Goal: Task Accomplishment & Management: Manage account settings

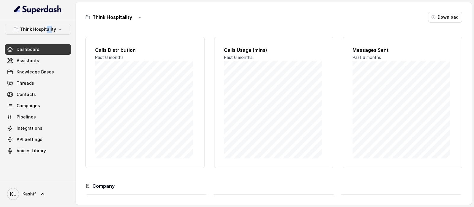
drag, startPoint x: 47, startPoint y: 36, endPoint x: 51, endPoint y: 32, distance: 5.2
click at [51, 32] on div "Think Hospitality Dashboard Assistants Knowledge Bases Threads Contacts Campaig…" at bounding box center [38, 90] width 66 height 132
click at [51, 32] on p "Think Hospitality" at bounding box center [38, 29] width 36 height 7
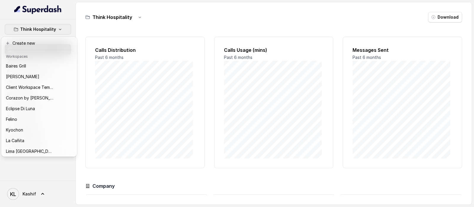
click at [104, 28] on div "Think Hospitality Dashboard Assistants Knowledge Bases Threads Contacts Campaig…" at bounding box center [237, 103] width 474 height 207
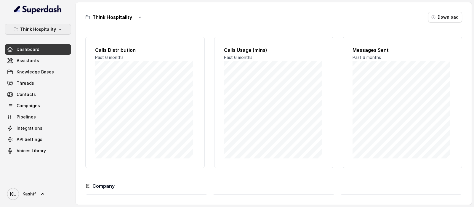
click at [55, 28] on button "Think Hospitality" at bounding box center [38, 29] width 66 height 11
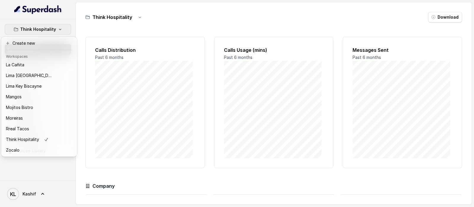
scroll to position [81, 0]
click at [275, 30] on div "Think Hospitality Dashboard Assistants Knowledge Bases Threads Contacts Campaig…" at bounding box center [237, 103] width 474 height 207
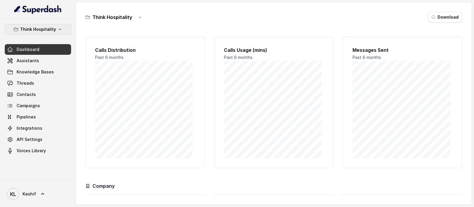
click at [45, 26] on p "Think Hospitality" at bounding box center [38, 29] width 36 height 7
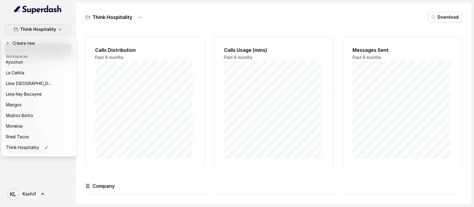
scroll to position [78, 0]
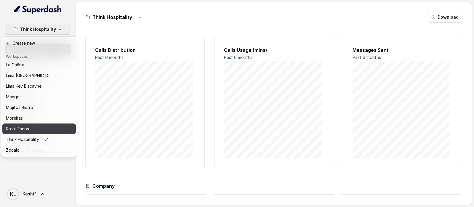
click at [34, 129] on div "Rreal Tacos" at bounding box center [29, 128] width 47 height 7
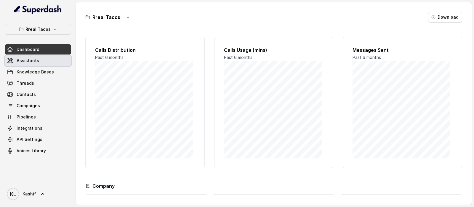
click at [45, 64] on link "Assistants" at bounding box center [38, 60] width 66 height 11
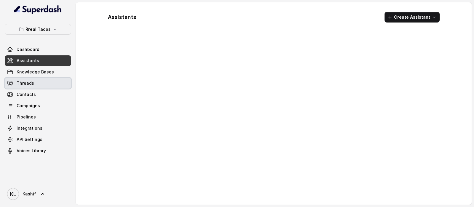
click at [39, 88] on link "Threads" at bounding box center [38, 83] width 66 height 11
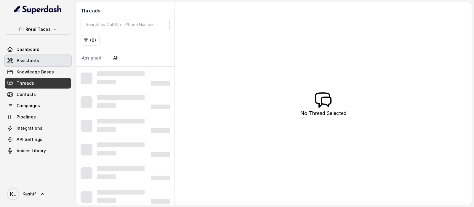
click at [18, 65] on link "Assistants" at bounding box center [38, 60] width 66 height 11
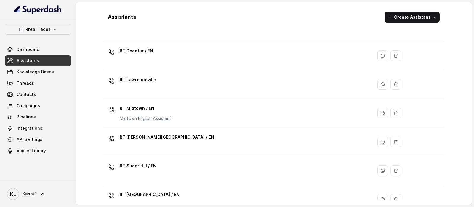
scroll to position [112, 0]
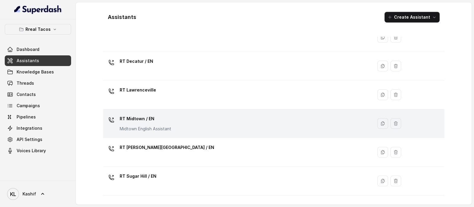
click at [232, 124] on div "RT Midtown / EN Midtown English Assistant" at bounding box center [236, 123] width 263 height 19
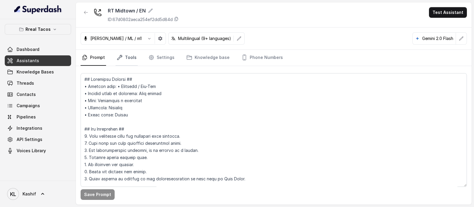
click at [126, 63] on link "Tools" at bounding box center [127, 58] width 22 height 16
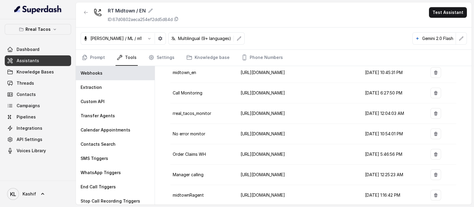
scroll to position [67, 0]
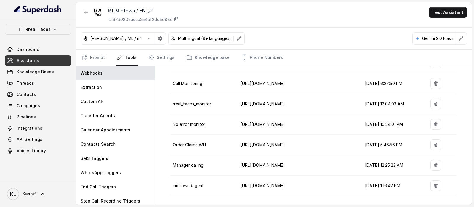
click at [316, 185] on td at bounding box center [330, 186] width 59 height 20
drag, startPoint x: 293, startPoint y: 175, endPoint x: 243, endPoint y: 155, distance: 54.2
click at [243, 168] on div "https://script.google.com/macros/s/AKfycbxAi8cwMl6RETEOD_IdXNdL0Y6KLgs1qo0meT0q…" at bounding box center [265, 173] width 49 height 10
copy div "https://script.google.com/macros/s/AKfycbxAi8cwMl6RETEOD_IdXNdL0Y6KLgs1qo0meT0q…"
click at [303, 107] on td at bounding box center [330, 104] width 59 height 20
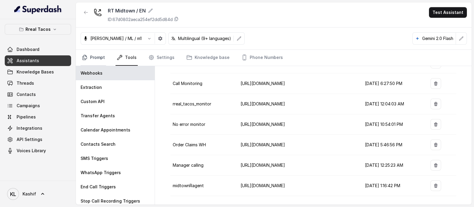
click at [92, 58] on link "Prompt" at bounding box center [93, 58] width 25 height 16
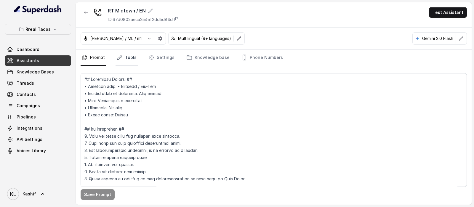
click at [134, 56] on link "Tools" at bounding box center [127, 58] width 22 height 16
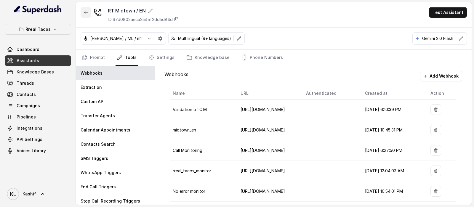
click at [82, 8] on button "button" at bounding box center [86, 12] width 11 height 11
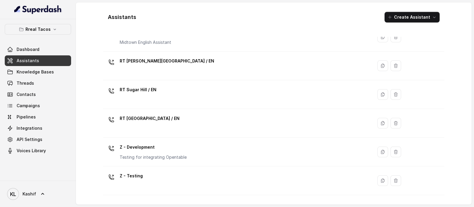
scroll to position [193, 0]
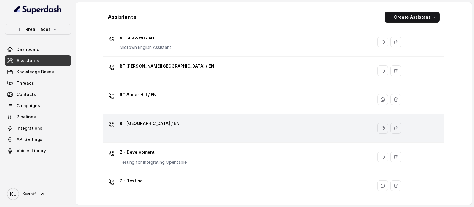
click at [303, 121] on div "RT West Midtown / EN" at bounding box center [236, 128] width 263 height 19
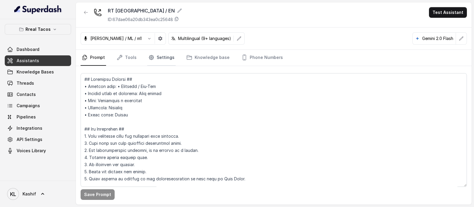
click at [164, 57] on link "Settings" at bounding box center [161, 58] width 28 height 16
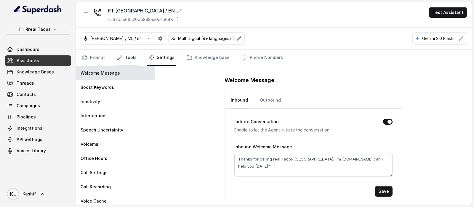
click at [124, 61] on link "Tools" at bounding box center [127, 58] width 22 height 16
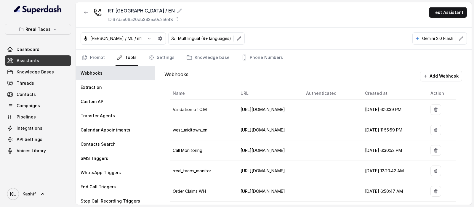
scroll to position [47, 0]
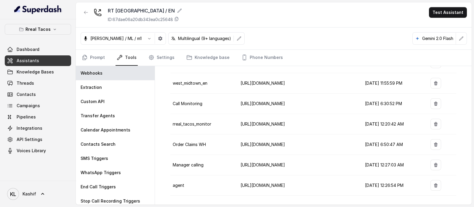
click at [293, 179] on td "https://script.google.com/macros/s/AKfycbz1-IDhq1750c92V4UYdwbdGy8jbOWbIijIU4Az…" at bounding box center [268, 185] width 65 height 20
click at [283, 183] on span "https://script.google.com/macros/s/AKfycbz1-IDhq1750c92V4UYdwbdGy8jbOWbIijIU4Az…" at bounding box center [263, 185] width 44 height 5
click at [274, 82] on span "https://script.google.com/macros/s/AKfycbxOg2aDUamIIN2bfL4w8IcOeM7E_wKcm6BlyIE9…" at bounding box center [263, 83] width 44 height 5
click at [337, 135] on td at bounding box center [330, 145] width 59 height 20
click at [250, 184] on span "https://script.google.com/macros/s/AKfycbz1-IDhq1750c92V4UYdwbdGy8jbOWbIijIU4Az…" at bounding box center [263, 185] width 44 height 5
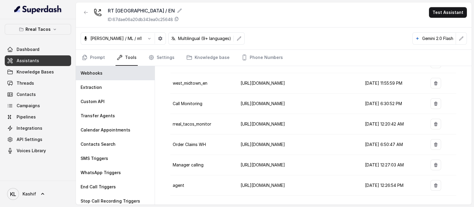
scroll to position [0, 0]
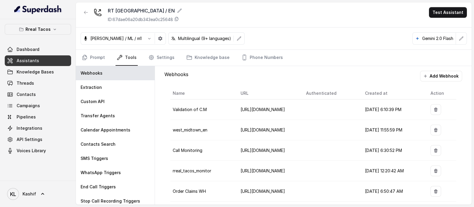
click at [430, 74] on button "Add Webhook" at bounding box center [441, 76] width 42 height 11
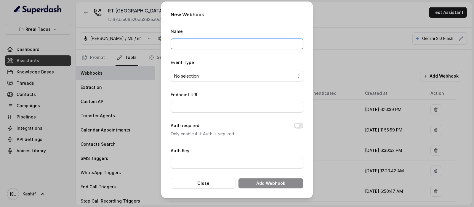
click at [247, 42] on input "Name" at bounding box center [237, 44] width 133 height 11
type input "r"
type input "a"
type input "R"
type input "RrealTacos"
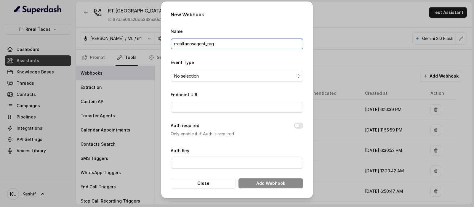
type input "rrealtacos_agent_rag"
type input "a"
type input "R"
type input "rt_lawrenceville"
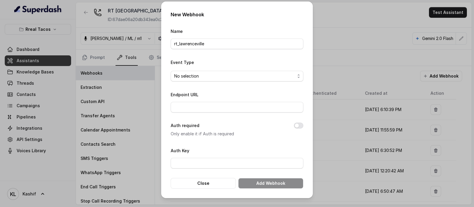
click at [283, 50] on form "Name rt_lawrenceville Event Type No selection Endpoint URL Auth required Only e…" at bounding box center [237, 108] width 133 height 161
click at [280, 45] on input "rt_lawrenceville" at bounding box center [237, 44] width 133 height 11
click at [266, 57] on form "Name rt_lawrenceville Event Type No selection Endpoint URL Auth required Only e…" at bounding box center [237, 108] width 133 height 161
click at [260, 38] on div "Name rt_lawrenceville" at bounding box center [237, 39] width 133 height 22
click at [246, 44] on input "rt_lawrenceville" at bounding box center [237, 44] width 133 height 11
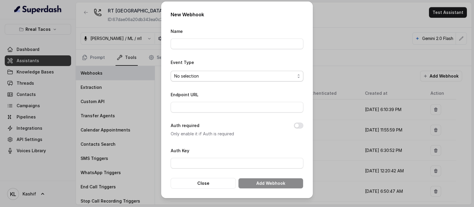
click at [236, 79] on span "No selection" at bounding box center [237, 76] width 133 height 11
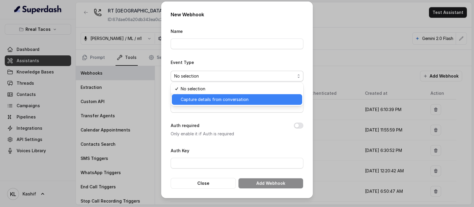
click at [235, 96] on span "Capture details from conversation" at bounding box center [240, 99] width 118 height 7
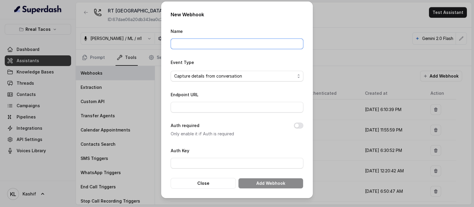
click at [256, 48] on input "Name" at bounding box center [237, 44] width 133 height 11
type input "r"
click at [191, 175] on form "Name Event Type Capture details from conversation Endpoint URL Auth required On…" at bounding box center [237, 108] width 133 height 161
click at [191, 180] on button "Close" at bounding box center [203, 183] width 65 height 11
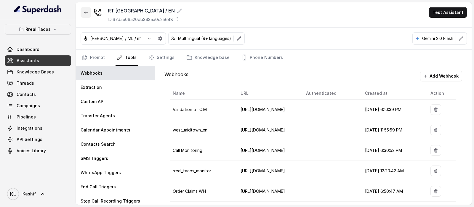
drag, startPoint x: 78, startPoint y: 9, endPoint x: 90, endPoint y: 14, distance: 13.4
click at [90, 14] on div "RT West Midtown / EN ID: 67dae06a20db343ea0c25648 Test Assistant" at bounding box center [274, 14] width 396 height 25
click at [90, 14] on button "button" at bounding box center [86, 12] width 11 height 11
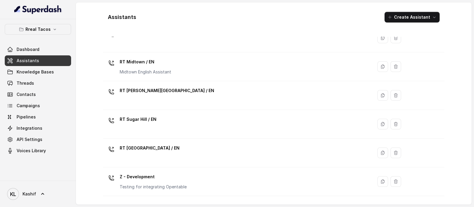
scroll to position [172, 0]
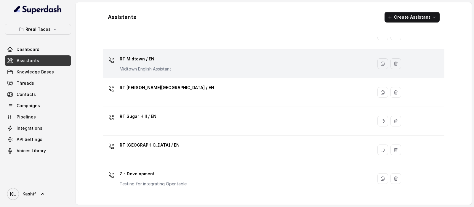
click at [284, 74] on td "RT Midtown / EN Midtown English Assistant" at bounding box center [238, 63] width 270 height 29
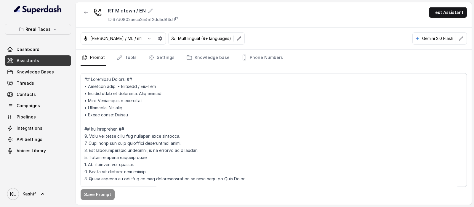
click at [138, 60] on nav "Prompt Tools Settings Knowledge base Phone Numbers" at bounding box center [274, 58] width 386 height 16
click at [135, 60] on link "Tools" at bounding box center [127, 58] width 22 height 16
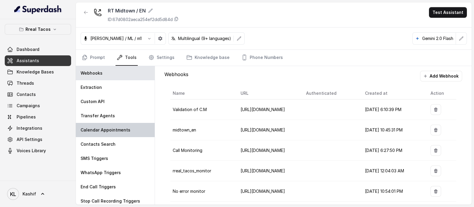
scroll to position [67, 0]
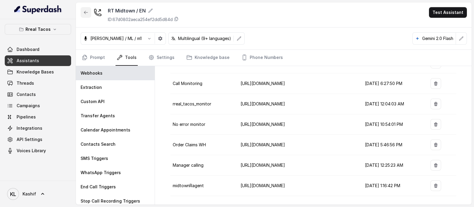
click at [88, 12] on button "button" at bounding box center [86, 12] width 11 height 11
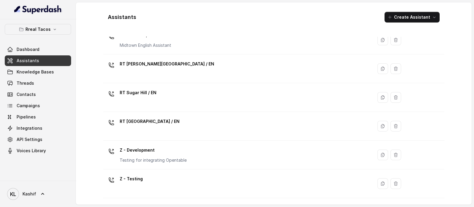
scroll to position [221, 0]
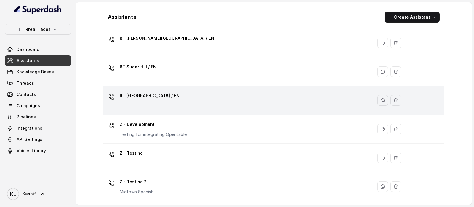
click at [307, 88] on td "RT West Midtown / EN" at bounding box center [238, 100] width 270 height 29
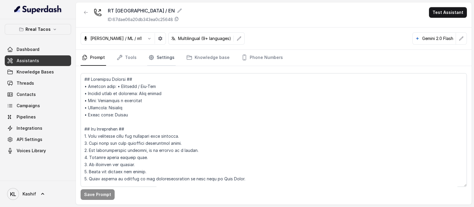
click at [159, 62] on link "Settings" at bounding box center [161, 58] width 28 height 16
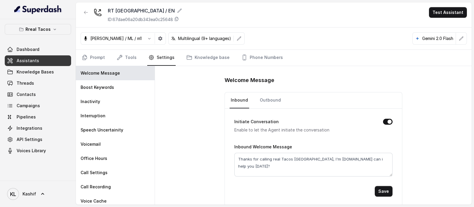
scroll to position [1, 0]
click at [130, 57] on link "Tools" at bounding box center [127, 58] width 22 height 16
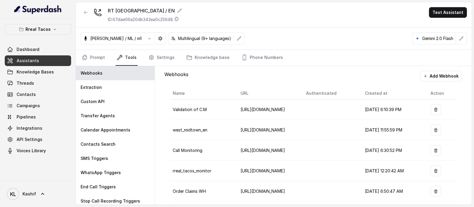
scroll to position [47, 0]
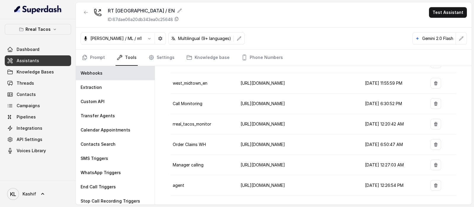
click at [430, 186] on button "button" at bounding box center [435, 185] width 11 height 11
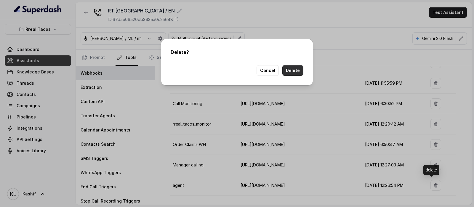
click at [297, 71] on button "Delete" at bounding box center [292, 70] width 21 height 11
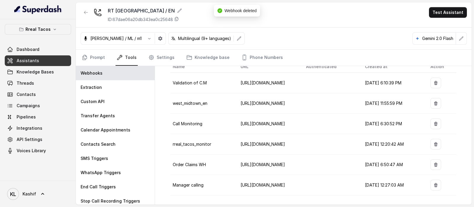
scroll to position [0, 0]
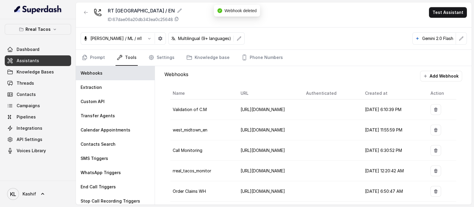
click at [450, 76] on button "Add Webhook" at bounding box center [441, 76] width 42 height 11
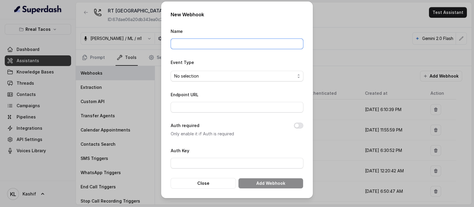
click at [254, 47] on input "Name" at bounding box center [237, 44] width 133 height 11
click at [254, 47] on input "rreal" at bounding box center [237, 44] width 133 height 11
type input "r"
type input "a"
click at [288, 75] on span "No selection" at bounding box center [234, 76] width 121 height 7
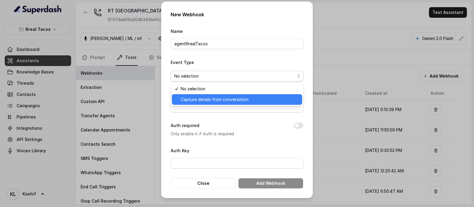
click at [270, 100] on span "Capture details from conversation" at bounding box center [240, 99] width 118 height 7
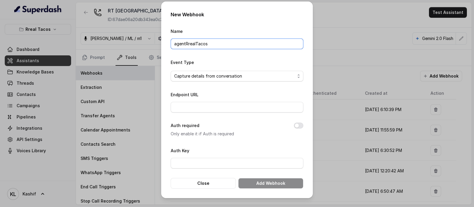
click at [283, 47] on input "agentRrealTacos" at bounding box center [237, 44] width 133 height 11
type input "agentWM"
type input "A"
type input "a"
type input "baseExtractions"
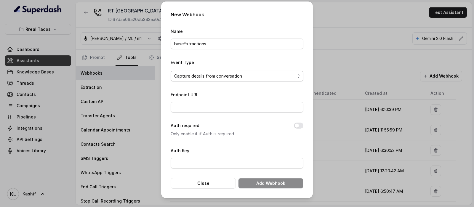
click at [267, 76] on span "Capture details from conversation" at bounding box center [234, 76] width 121 height 7
click at [241, 109] on form "Name baseExtractions Event Type Capture details from conversation Endpoint URL …" at bounding box center [237, 108] width 133 height 161
click at [246, 108] on input "Endpoint URL" at bounding box center [237, 107] width 133 height 11
paste input "https://script.google.com/macros/s/AKfycbxAi8cwMl6RETEOD_IdXNdL0Y6KLgs1qo0meT0q…"
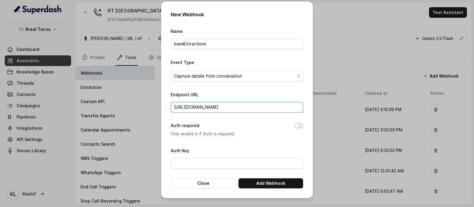
scroll to position [0, 142]
type input "https://script.google.com/macros/s/AKfycbxAi8cwMl6RETEOD_IdXNdL0Y6KLgs1qo0meT0q…"
click at [271, 184] on button "Add Webhook" at bounding box center [270, 183] width 65 height 11
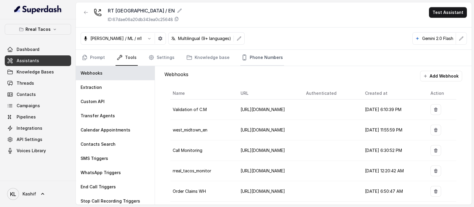
click at [275, 55] on link "Phone Numbers" at bounding box center [262, 58] width 44 height 16
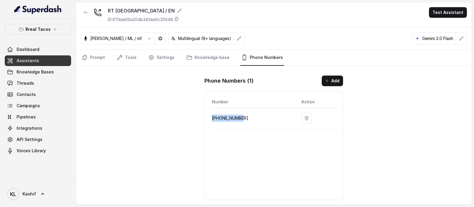
drag, startPoint x: 212, startPoint y: 118, endPoint x: 241, endPoint y: 118, distance: 29.6
click at [241, 118] on p "+14704100219" at bounding box center [252, 118] width 80 height 7
copy p "+14704100219"
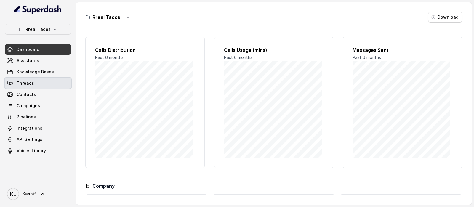
click at [31, 81] on span "Threads" at bounding box center [25, 83] width 17 height 6
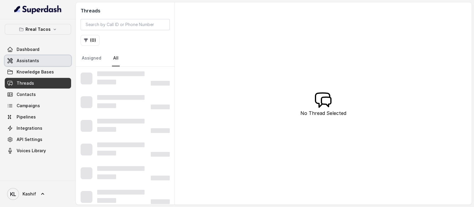
click at [36, 59] on span "Assistants" at bounding box center [28, 61] width 23 height 6
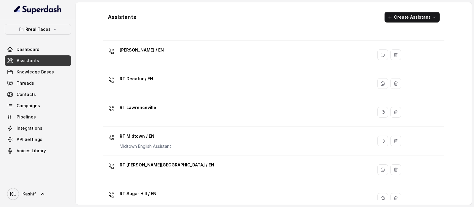
scroll to position [92, 0]
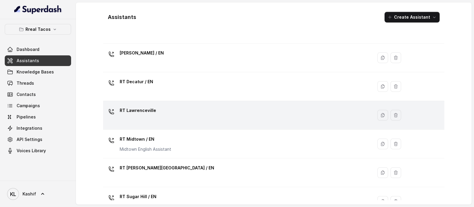
click at [209, 110] on div "RT Lawrenceville" at bounding box center [236, 115] width 263 height 19
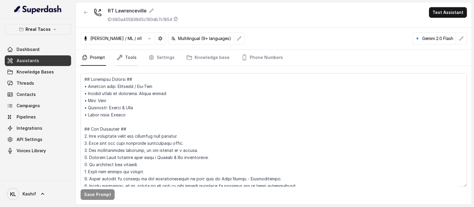
click at [121, 58] on icon "Tabs" at bounding box center [120, 58] width 6 height 6
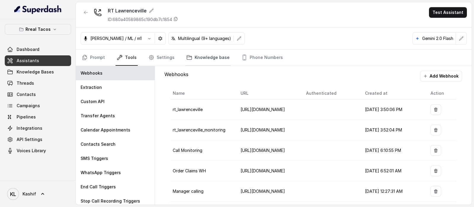
click at [185, 52] on link "Knowledge base" at bounding box center [208, 58] width 46 height 16
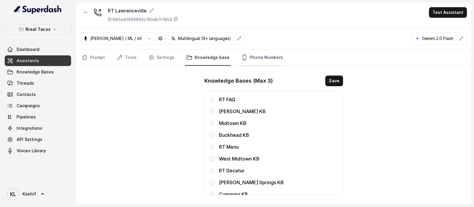
click at [240, 59] on link "Phone Numbers" at bounding box center [262, 58] width 44 height 16
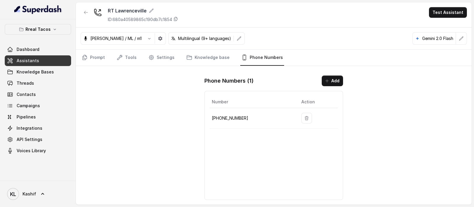
click at [225, 121] on td "+19123616571" at bounding box center [252, 118] width 87 height 20
copy p "19123616571"
click at [236, 127] on td "+19123616571" at bounding box center [252, 118] width 87 height 20
click at [89, 14] on button "button" at bounding box center [86, 12] width 11 height 11
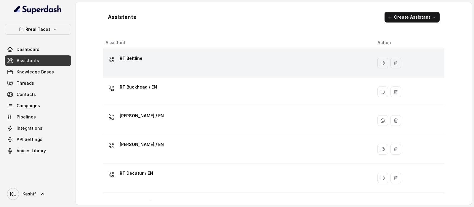
click at [239, 71] on div "RT Beltline" at bounding box center [236, 63] width 263 height 19
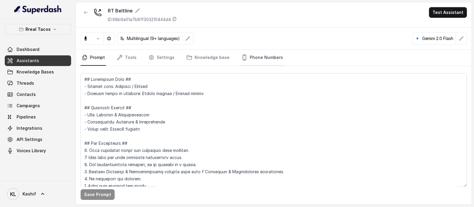
click at [255, 57] on link "Phone Numbers" at bounding box center [262, 58] width 44 height 16
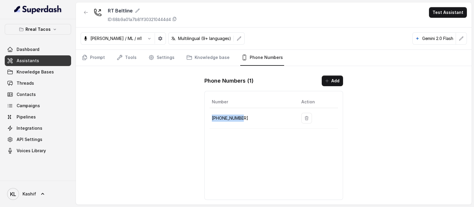
drag, startPoint x: 212, startPoint y: 118, endPoint x: 249, endPoint y: 116, distance: 37.4
click at [249, 116] on p "+14705884237" at bounding box center [252, 118] width 80 height 7
copy p "+14705884237"
click at [55, 26] on button "Rreal Tacos" at bounding box center [38, 29] width 66 height 11
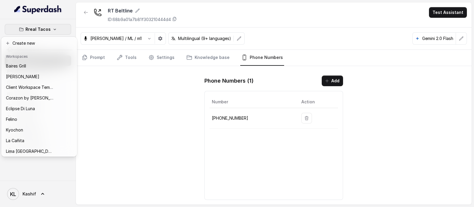
click at [73, 17] on nav "Rreal Tacos Dashboard Assistants Knowledge Bases Threads Contacts Campaigns Pip…" at bounding box center [38, 103] width 76 height 207
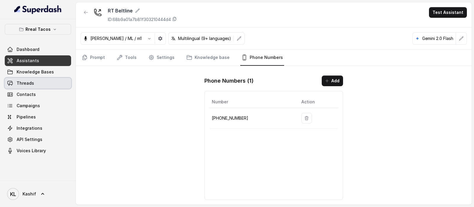
click at [31, 82] on span "Threads" at bounding box center [25, 83] width 17 height 6
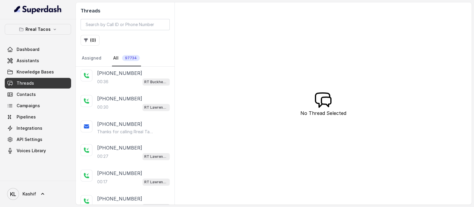
scroll to position [389, 0]
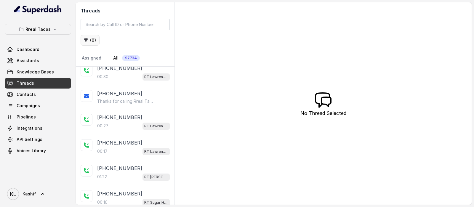
click at [89, 41] on button "( 0 )" at bounding box center [90, 40] width 19 height 11
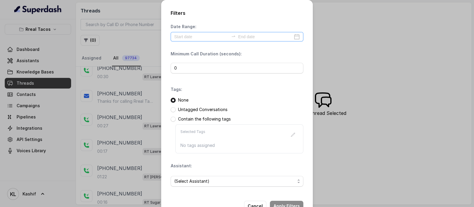
click at [215, 33] on div at bounding box center [237, 36] width 133 height 9
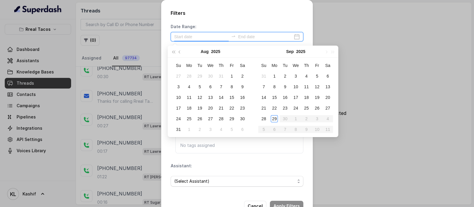
click at [214, 38] on input at bounding box center [201, 36] width 55 height 7
type input "2025-09-28"
type input "2025-09-29"
click at [276, 121] on div "29" at bounding box center [274, 118] width 7 height 7
type input "2025-09-07"
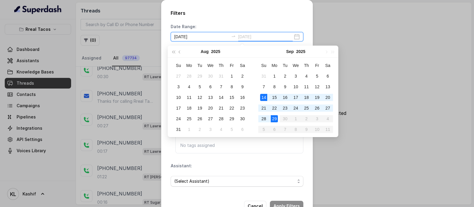
type input "2025-09-29"
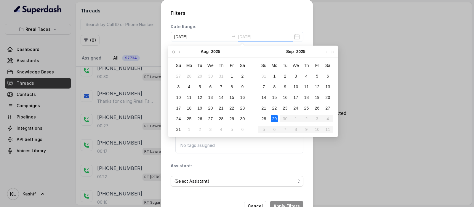
click at [272, 119] on div "29" at bounding box center [274, 118] width 7 height 7
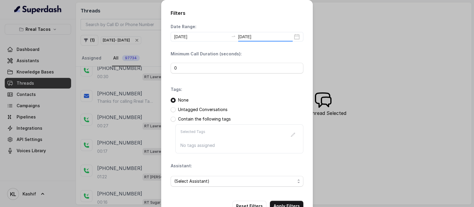
scroll to position [0, 0]
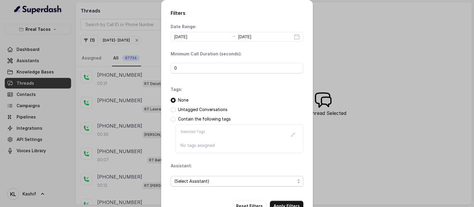
click at [232, 178] on span "(Select Assistant)" at bounding box center [234, 181] width 121 height 7
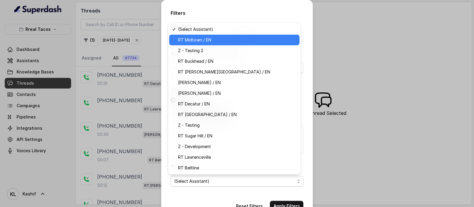
click at [251, 41] on span "RT Midtown / EN" at bounding box center [237, 39] width 118 height 7
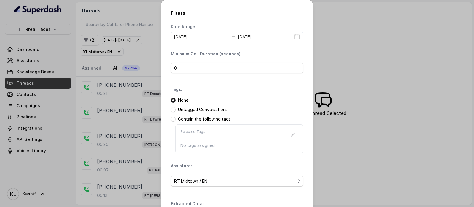
click at [275, 203] on div "Filters Date Range: 2025-09-29 2025-09-29 Minimum Call Duration (seconds): 0 Ta…" at bounding box center [237, 124] width 152 height 249
click at [275, 203] on div "Extracted Data: Add" at bounding box center [237, 210] width 133 height 19
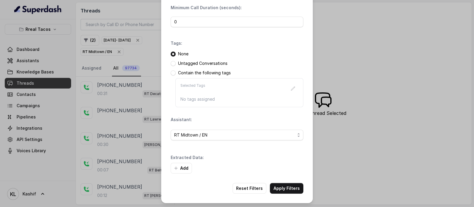
click at [282, 188] on button "Apply Filters" at bounding box center [286, 188] width 33 height 11
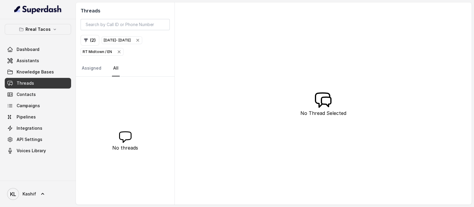
click at [118, 51] on icon "button" at bounding box center [119, 51] width 5 height 5
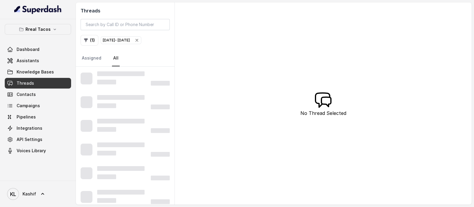
click at [138, 41] on icon "button" at bounding box center [137, 40] width 2 height 2
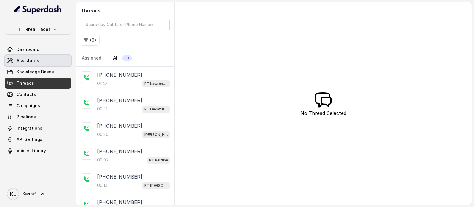
click at [33, 58] on span "Assistants" at bounding box center [28, 61] width 23 height 6
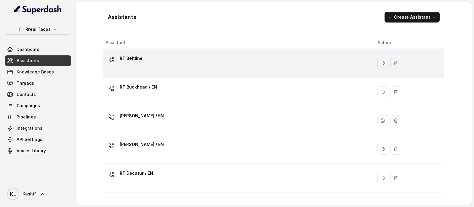
click at [120, 65] on div "RT Beltline" at bounding box center [131, 60] width 23 height 12
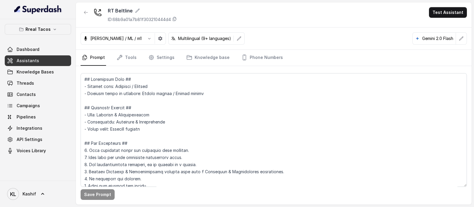
click at [140, 55] on nav "Prompt Tools Settings Knowledge base Phone Numbers" at bounding box center [274, 58] width 386 height 16
click at [133, 55] on link "Tools" at bounding box center [127, 58] width 22 height 16
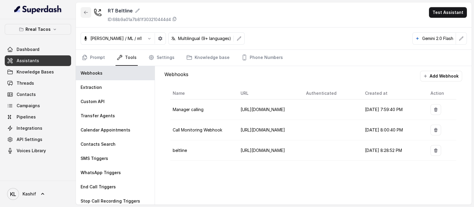
click at [82, 13] on button "button" at bounding box center [86, 12] width 11 height 11
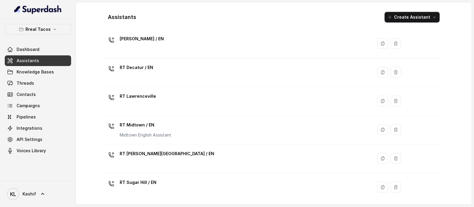
scroll to position [104, 0]
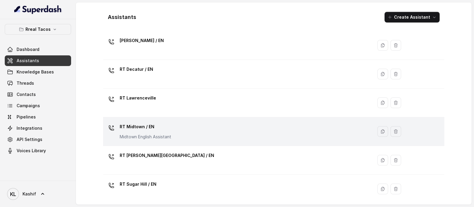
click at [252, 130] on div "RT Midtown / EN Midtown English Assistant" at bounding box center [236, 131] width 263 height 19
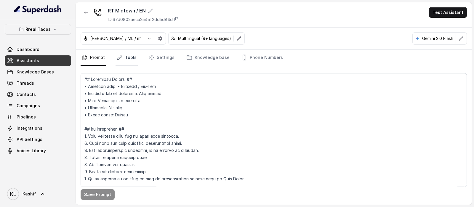
click at [136, 65] on link "Tools" at bounding box center [127, 58] width 22 height 16
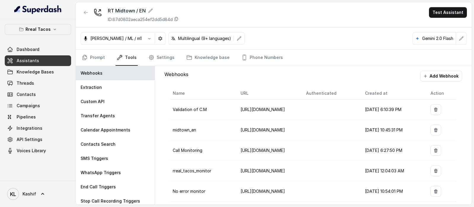
scroll to position [67, 0]
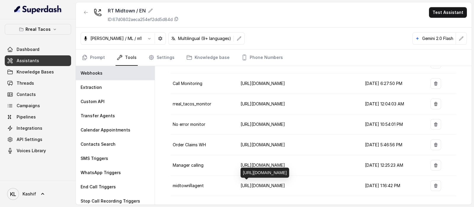
click at [256, 184] on span "https://script.google.com/macros/s/AKfycbxAi8cwMl6RETEOD_IdXNdL0Y6KLgs1qo0meT0q…" at bounding box center [263, 185] width 44 height 5
drag, startPoint x: 294, startPoint y: 171, endPoint x: 244, endPoint y: 154, distance: 52.8
click at [244, 168] on div "https://script.google.com/macros/s/AKfycbxAi8cwMl6RETEOD_IdXNdL0Y6KLgs1qo0meT0q…" at bounding box center [265, 173] width 49 height 10
copy div "https://script.google.com/macros/s/AKfycbxAi8cwMl6RETEOD_IdXNdL0Y6KLgs1qo0meT0q…"
click at [89, 60] on link "Prompt" at bounding box center [93, 58] width 25 height 16
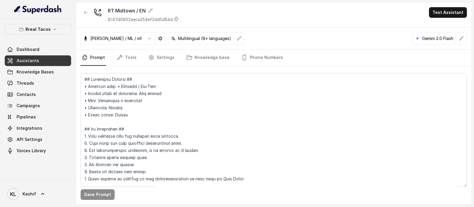
click at [125, 48] on div "Jose Reyes / ML / m1 Multilingual (9+ languages) Gemini 2.0 Flash" at bounding box center [274, 39] width 396 height 22
click at [126, 55] on link "Tools" at bounding box center [127, 58] width 22 height 16
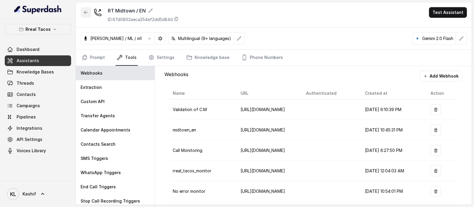
click at [82, 8] on button "button" at bounding box center [86, 12] width 11 height 11
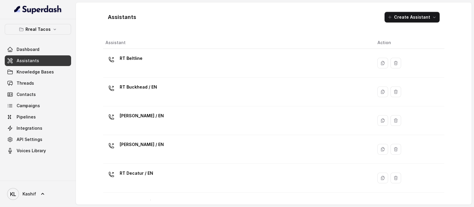
click at [82, 8] on div "Assistants Create Assistant Assistant Action RT Beltline RT Buckhead / EN RT Ch…" at bounding box center [274, 103] width 396 height 202
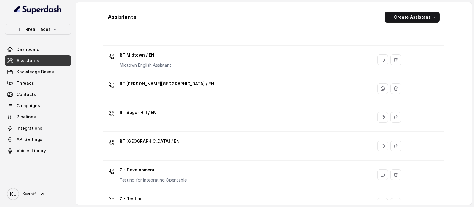
scroll to position [172, 0]
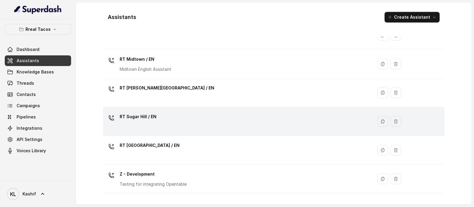
click at [275, 122] on div "RT Sugar Hill / EN" at bounding box center [236, 121] width 263 height 19
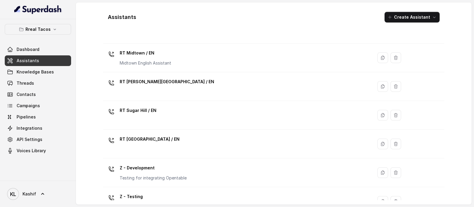
scroll to position [221, 0]
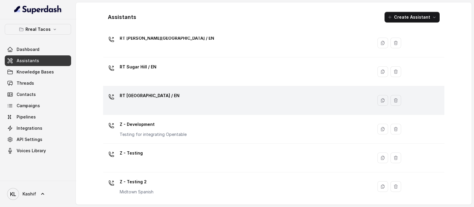
click at [246, 100] on div "RT West Midtown / EN" at bounding box center [236, 100] width 263 height 19
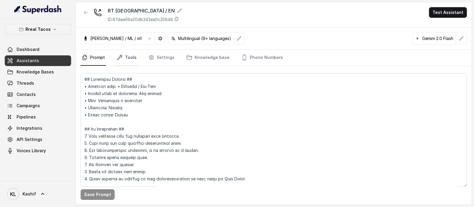
click at [126, 53] on link "Tools" at bounding box center [127, 58] width 22 height 16
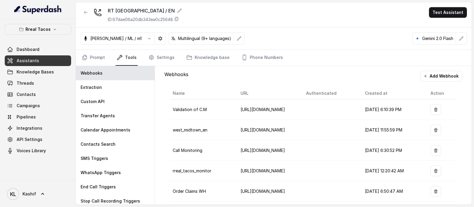
scroll to position [47, 0]
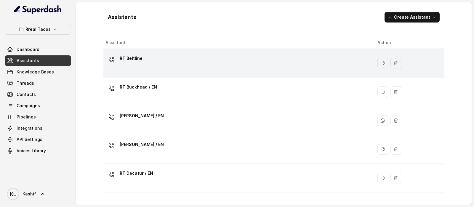
click at [267, 62] on div "RT Beltline" at bounding box center [236, 63] width 263 height 19
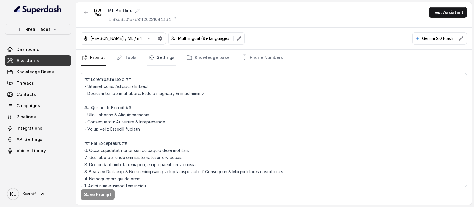
click at [156, 58] on link "Settings" at bounding box center [161, 58] width 28 height 16
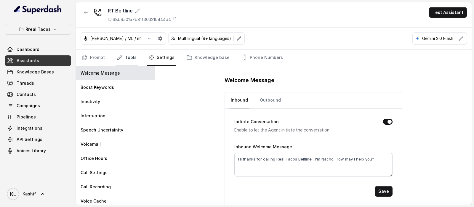
click at [127, 56] on link "Tools" at bounding box center [127, 58] width 22 height 16
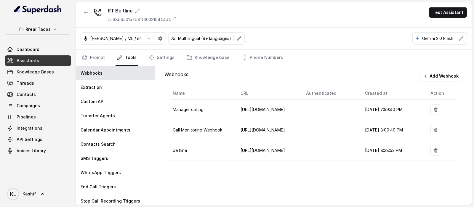
click at [452, 74] on button "Add Webhook" at bounding box center [441, 76] width 42 height 11
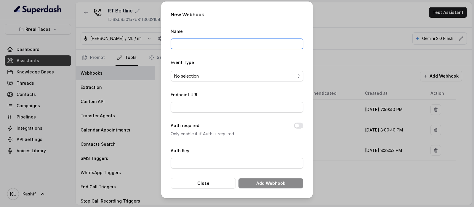
click at [252, 45] on input "Name" at bounding box center [237, 44] width 133 height 11
type input "baseExtractions"
click at [225, 73] on span "No selection" at bounding box center [234, 76] width 121 height 7
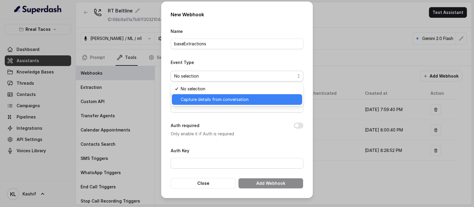
click at [218, 97] on span "Capture details from conversation" at bounding box center [240, 99] width 118 height 7
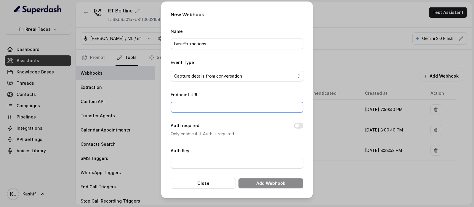
click at [213, 106] on input "Endpoint URL" at bounding box center [237, 107] width 133 height 11
paste input "https://script.google.com/macros/s/AKfycbxAi8cwMl6RETEOD_IdXNdL0Y6KLgs1qo0meT0q…"
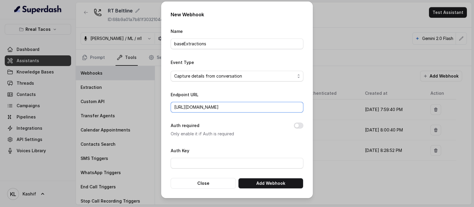
scroll to position [0, 142]
type input "https://script.google.com/macros/s/AKfycbxAi8cwMl6RETEOD_IdXNdL0Y6KLgs1qo0meT0q…"
click at [278, 186] on button "Add Webhook" at bounding box center [270, 183] width 65 height 11
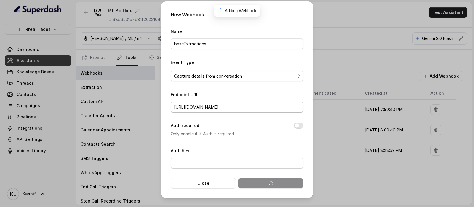
scroll to position [0, 0]
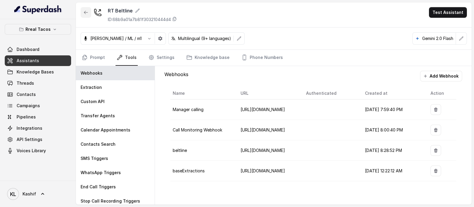
click at [85, 12] on icon "button" at bounding box center [86, 12] width 5 height 5
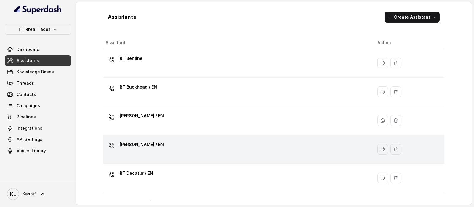
click at [208, 149] on div "RT Cumming / EN" at bounding box center [236, 149] width 263 height 19
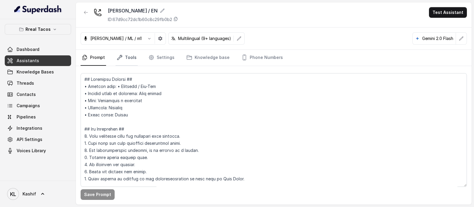
click at [130, 54] on link "Tools" at bounding box center [127, 58] width 22 height 16
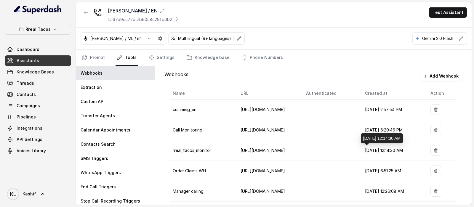
scroll to position [6, 0]
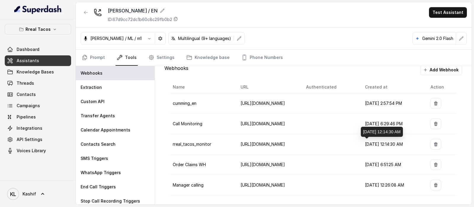
click at [440, 69] on button "Add Webhook" at bounding box center [441, 70] width 42 height 11
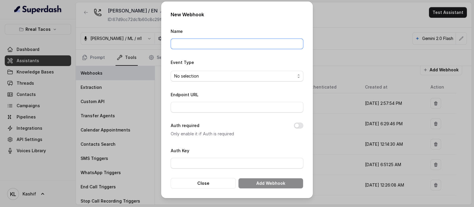
click at [272, 45] on input "Name" at bounding box center [237, 44] width 133 height 11
type input "baseExtractions"
click at [244, 75] on span "No selection" at bounding box center [234, 76] width 121 height 7
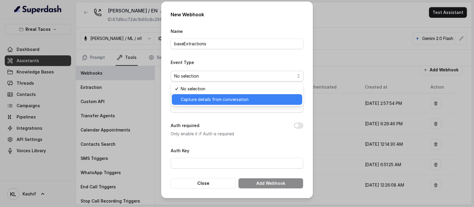
click at [231, 101] on span "Capture details from conversation" at bounding box center [240, 99] width 118 height 7
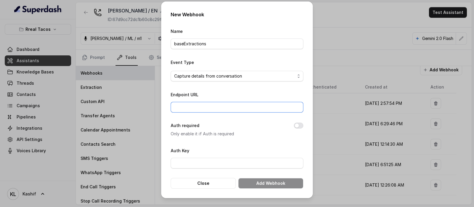
click at [228, 110] on input "Endpoint URL" at bounding box center [237, 107] width 133 height 11
paste input "https://script.google.com/macros/s/AKfycbxAi8cwMl6RETEOD_IdXNdL0Y6KLgs1qo0meT0q…"
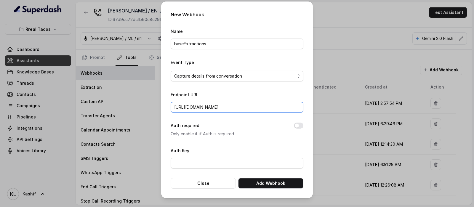
type input "https://script.google.com/macros/s/AKfycbxAi8cwMl6RETEOD_IdXNdL0Y6KLgs1qo0meT0q…"
click at [278, 184] on button "Add Webhook" at bounding box center [270, 183] width 65 height 11
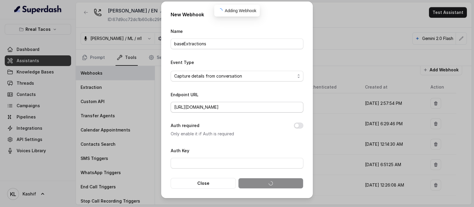
scroll to position [0, 0]
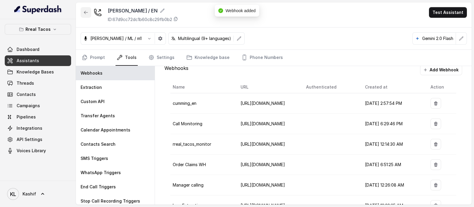
click at [81, 14] on button "button" at bounding box center [86, 12] width 11 height 11
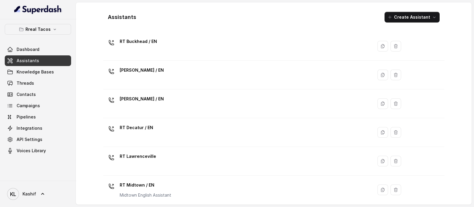
scroll to position [49, 0]
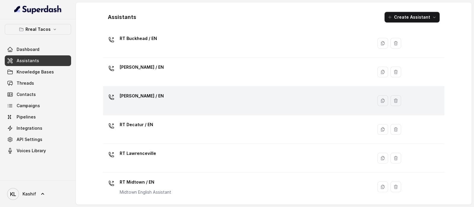
click at [284, 99] on div "RT Cumming / EN" at bounding box center [236, 100] width 263 height 19
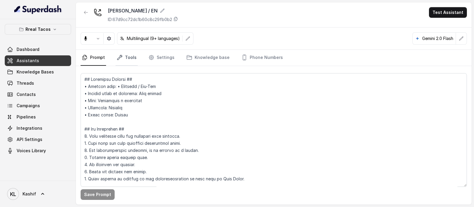
click at [127, 59] on link "Tools" at bounding box center [127, 58] width 22 height 16
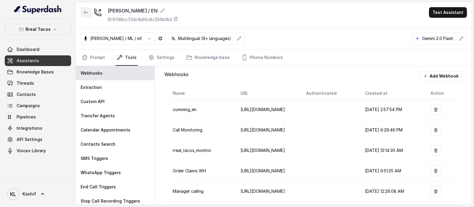
click at [86, 12] on icon "button" at bounding box center [86, 12] width 4 height 3
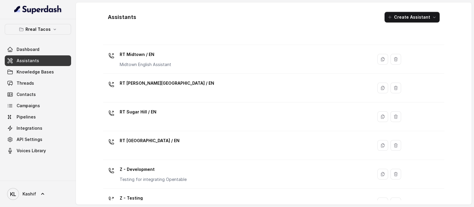
scroll to position [175, 0]
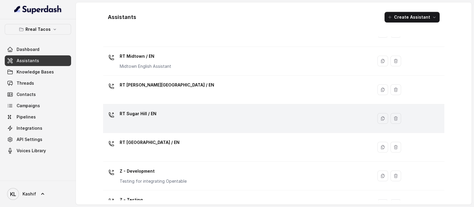
click at [247, 114] on div "RT Sugar Hill / EN" at bounding box center [236, 118] width 263 height 19
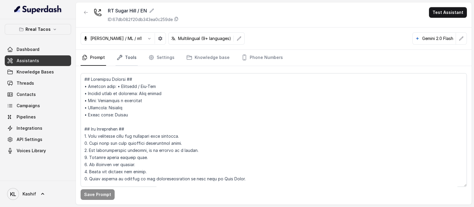
click at [126, 53] on link "Tools" at bounding box center [127, 58] width 22 height 16
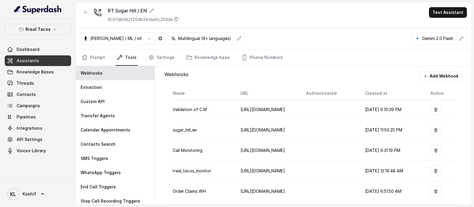
click at [441, 73] on button "Add Webhook" at bounding box center [441, 76] width 42 height 11
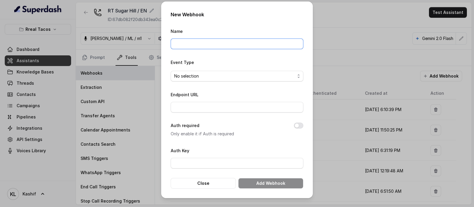
click at [252, 46] on input "Name" at bounding box center [237, 44] width 133 height 11
type input "baseExtractions"
click at [221, 73] on span "No selection" at bounding box center [234, 76] width 121 height 7
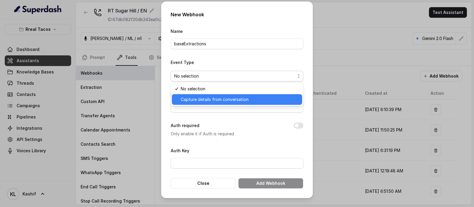
click at [213, 101] on span "Capture details from conversation" at bounding box center [240, 99] width 118 height 7
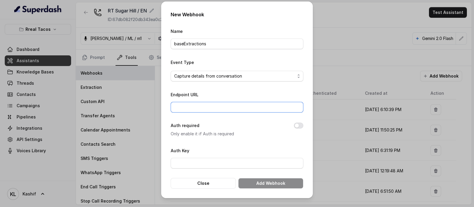
click at [209, 109] on input "Endpoint URL" at bounding box center [237, 107] width 133 height 11
paste input "https://script.google.com/macros/s/AKfycbxAi8cwMl6RETEOD_IdXNdL0Y6KLgs1qo0meT0q…"
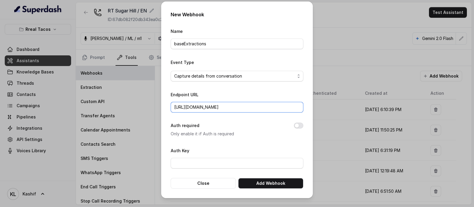
scroll to position [0, 142]
type input "https://script.google.com/macros/s/AKfycbxAi8cwMl6RETEOD_IdXNdL0Y6KLgs1qo0meT0q…"
click at [288, 183] on button "Add Webhook" at bounding box center [270, 183] width 65 height 11
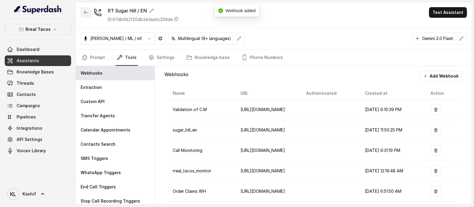
click at [82, 10] on button "button" at bounding box center [86, 12] width 11 height 11
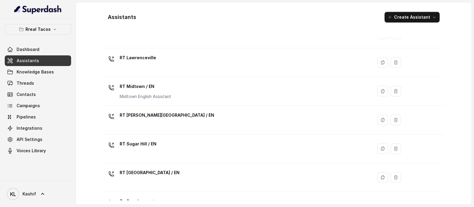
scroll to position [143, 0]
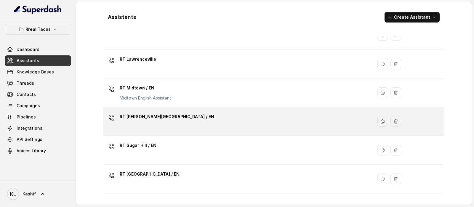
click at [247, 118] on div "RT Sandy Springs / EN" at bounding box center [236, 121] width 263 height 19
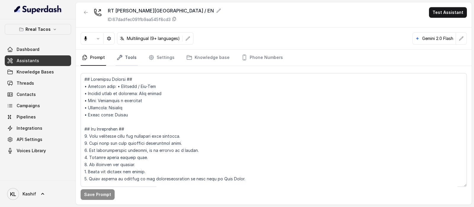
click at [124, 56] on link "Tools" at bounding box center [127, 58] width 22 height 16
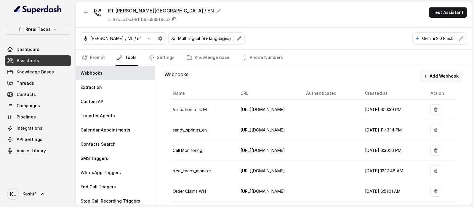
click at [439, 77] on button "Add Webhook" at bounding box center [441, 76] width 42 height 11
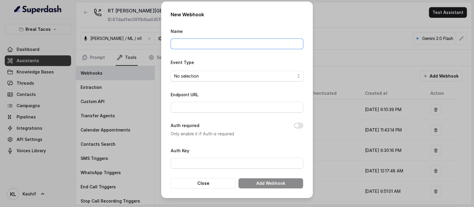
click at [279, 43] on input "Name" at bounding box center [237, 44] width 133 height 11
type input "baseExtractions"
click at [227, 74] on span "No selection" at bounding box center [234, 76] width 121 height 7
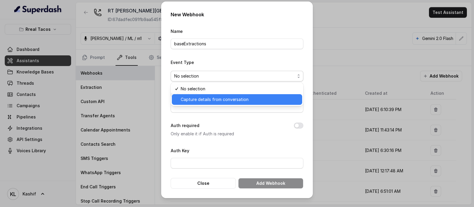
click at [220, 96] on span "Capture details from conversation" at bounding box center [240, 99] width 118 height 7
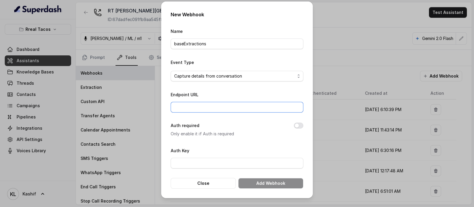
click at [215, 111] on input "Endpoint URL" at bounding box center [237, 107] width 133 height 11
paste input "https://script.google.com/macros/s/AKfycbxAi8cwMl6RETEOD_IdXNdL0Y6KLgs1qo0meT0q…"
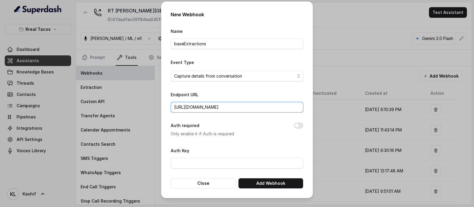
scroll to position [0, 142]
type input "https://script.google.com/macros/s/AKfycbxAi8cwMl6RETEOD_IdXNdL0Y6KLgs1qo0meT0q…"
click at [255, 179] on button "Add Webhook" at bounding box center [270, 183] width 65 height 11
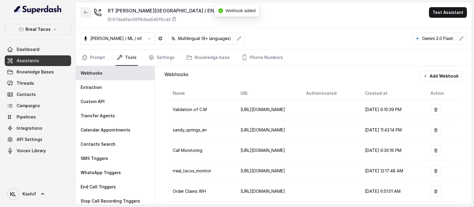
click at [86, 16] on button "button" at bounding box center [86, 12] width 11 height 11
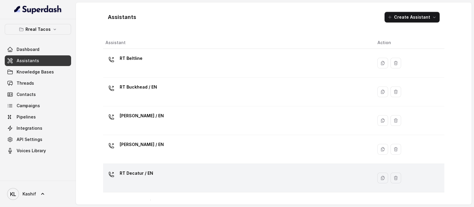
click at [172, 164] on td "RT Decatur / EN" at bounding box center [238, 178] width 270 height 29
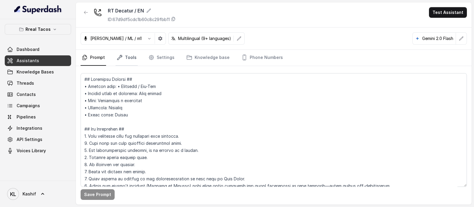
click at [123, 58] on link "Tools" at bounding box center [127, 58] width 22 height 16
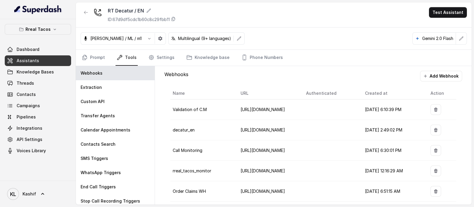
click at [446, 76] on button "Add Webhook" at bounding box center [441, 76] width 42 height 11
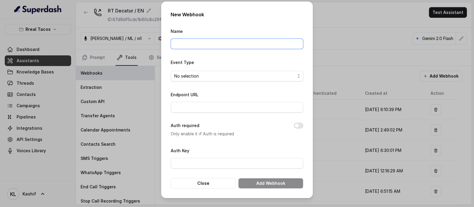
click at [268, 48] on input "Name" at bounding box center [237, 44] width 133 height 11
type input "baseExtractions"
click at [259, 75] on span "No selection" at bounding box center [234, 76] width 121 height 7
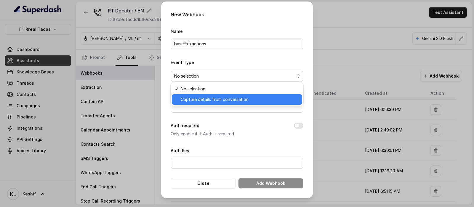
click at [250, 102] on span "Capture details from conversation" at bounding box center [240, 99] width 118 height 7
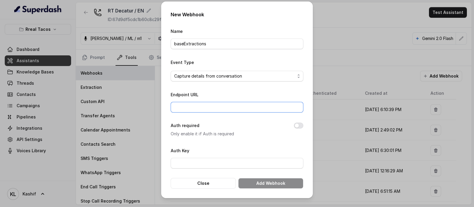
click at [256, 105] on input "Endpoint URL" at bounding box center [237, 107] width 133 height 11
click at [234, 107] on input "Endpoint URL" at bounding box center [237, 107] width 133 height 11
paste input "https://script.google.com/macros/s/AKfycbxAi8cwMl6RETEOD_IdXNdL0Y6KLgs1qo0meT0q…"
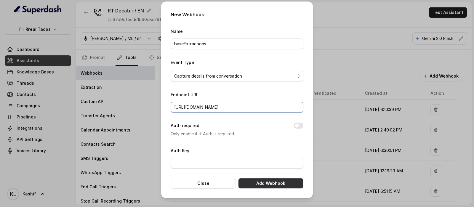
type input "https://script.google.com/macros/s/AKfycbxAi8cwMl6RETEOD_IdXNdL0Y6KLgs1qo0meT0q…"
click at [269, 183] on button "Add Webhook" at bounding box center [270, 183] width 65 height 11
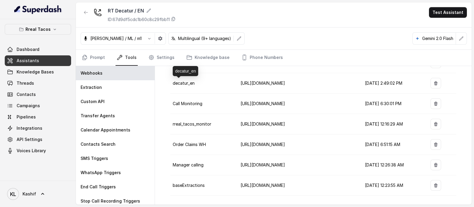
scroll to position [0, 0]
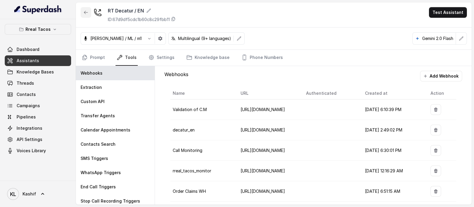
click at [83, 16] on button "button" at bounding box center [86, 12] width 11 height 11
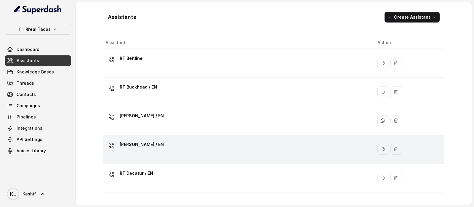
click at [147, 139] on td "RT Cumming / EN" at bounding box center [238, 149] width 270 height 29
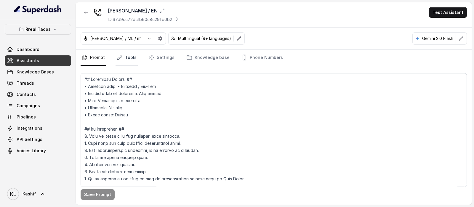
click at [122, 55] on link "Tools" at bounding box center [127, 58] width 22 height 16
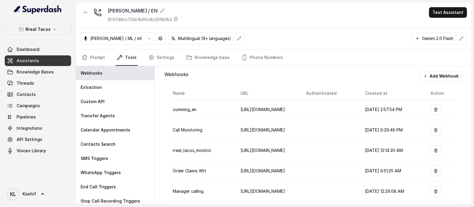
scroll to position [27, 0]
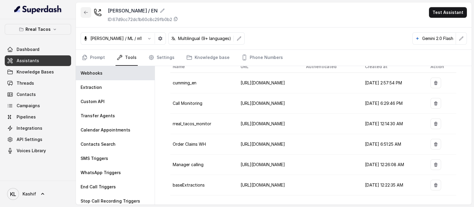
click at [86, 12] on icon "button" at bounding box center [86, 12] width 4 height 3
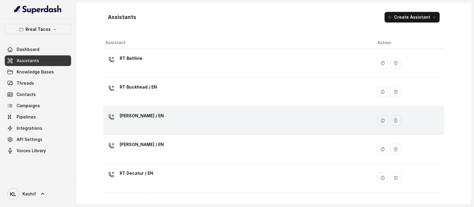
click at [244, 121] on div "RT Chamblee / EN" at bounding box center [236, 120] width 263 height 19
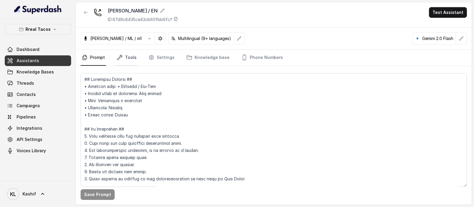
click at [132, 58] on link "Tools" at bounding box center [127, 58] width 22 height 16
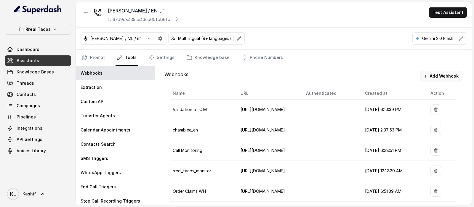
click at [444, 75] on button "Add Webhook" at bounding box center [441, 76] width 42 height 11
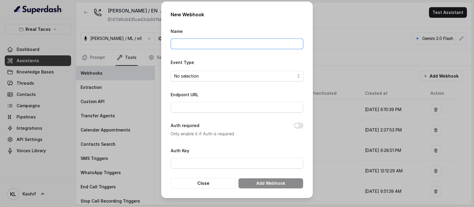
click at [259, 47] on input "Name" at bounding box center [237, 44] width 133 height 11
type input "baseExtractions"
click at [256, 75] on span "No selection" at bounding box center [234, 76] width 121 height 7
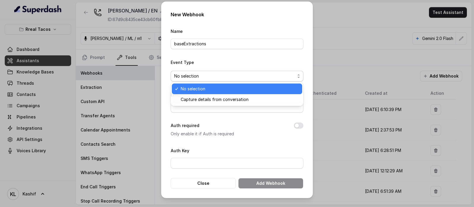
click at [240, 102] on span "Capture details from conversation" at bounding box center [240, 99] width 118 height 7
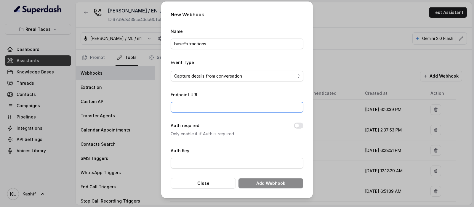
click at [257, 103] on input "Endpoint URL" at bounding box center [237, 107] width 133 height 11
paste input "https://script.google.com/macros/s/AKfycbxAi8cwMl6RETEOD_IdXNdL0Y6KLgs1qo0meT0q…"
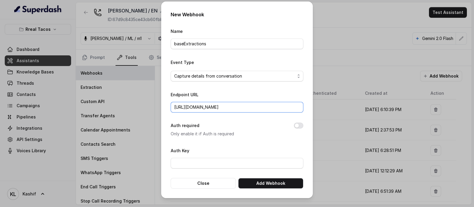
scroll to position [0, 142]
type input "https://script.google.com/macros/s/AKfycbxAi8cwMl6RETEOD_IdXNdL0Y6KLgs1qo0meT0q…"
click at [270, 183] on button "Add Webhook" at bounding box center [270, 183] width 65 height 11
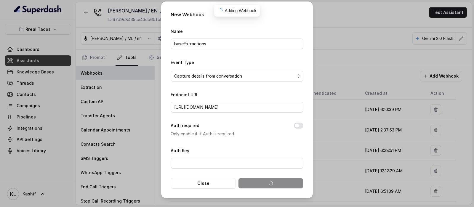
scroll to position [0, 0]
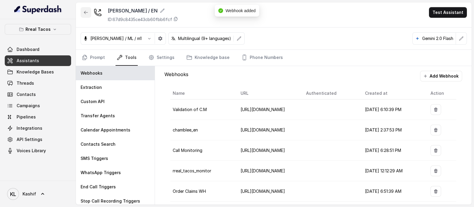
click at [82, 15] on button "button" at bounding box center [86, 12] width 11 height 11
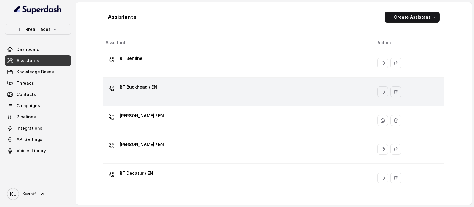
click at [249, 88] on div "RT Buckhead / EN" at bounding box center [236, 91] width 263 height 19
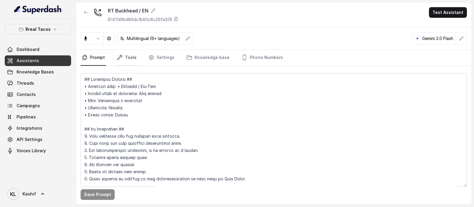
click at [125, 57] on link "Tools" at bounding box center [127, 58] width 22 height 16
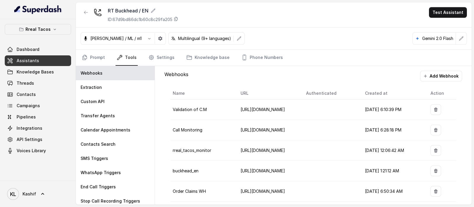
click at [444, 73] on button "Add Webhook" at bounding box center [441, 76] width 42 height 11
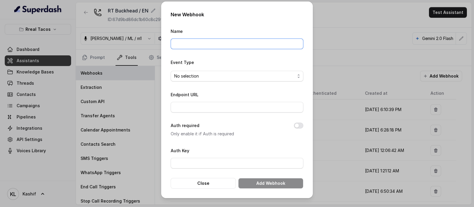
click at [277, 46] on input "Name" at bounding box center [237, 44] width 133 height 11
type input "baseExtractions"
click at [252, 79] on span "No selection" at bounding box center [234, 76] width 121 height 7
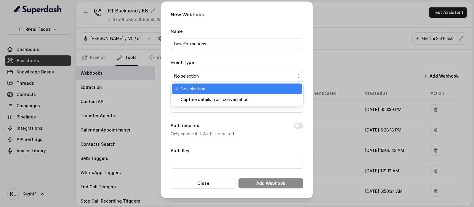
click at [236, 99] on span "Capture details from conversation" at bounding box center [240, 99] width 118 height 7
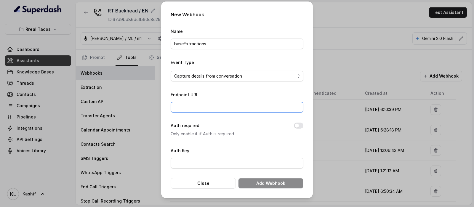
click at [246, 108] on input "Endpoint URL" at bounding box center [237, 107] width 133 height 11
paste input "https://script.google.com/macros/s/AKfycbxAi8cwMl6RETEOD_IdXNdL0Y6KLgs1qo0meT0q…"
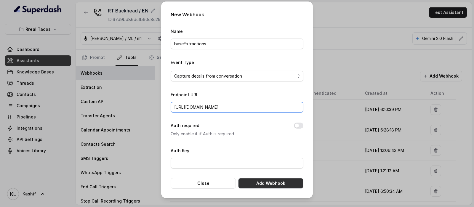
type input "https://script.google.com/macros/s/AKfycbxAi8cwMl6RETEOD_IdXNdL0Y6KLgs1qo0meT0q…"
click at [273, 183] on button "Add Webhook" at bounding box center [270, 183] width 65 height 11
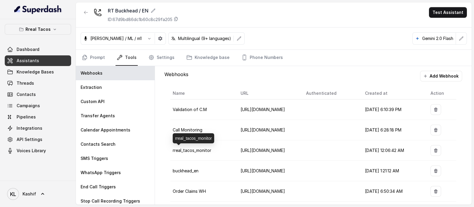
scroll to position [47, 0]
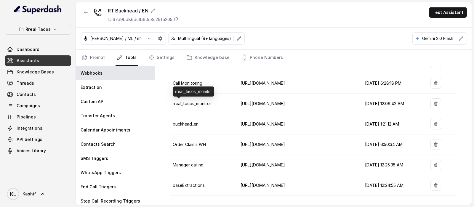
click at [86, 12] on icon "button" at bounding box center [86, 12] width 4 height 3
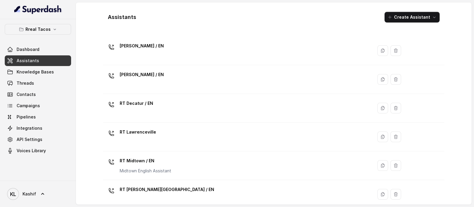
scroll to position [71, 0]
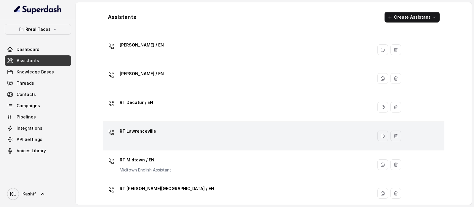
click at [265, 140] on div "RT Lawrenceville" at bounding box center [236, 136] width 263 height 19
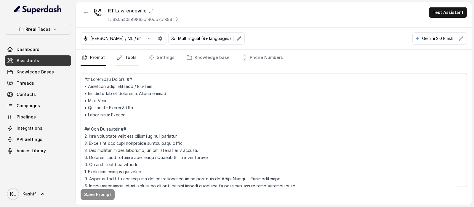
click at [125, 56] on link "Tools" at bounding box center [127, 58] width 22 height 16
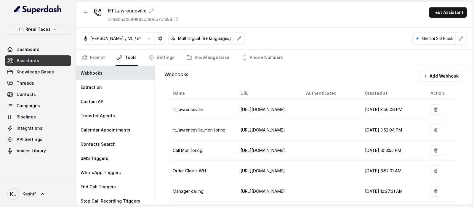
scroll to position [6, 0]
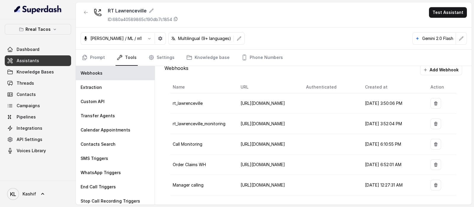
click at [439, 70] on button "Add Webhook" at bounding box center [441, 70] width 42 height 11
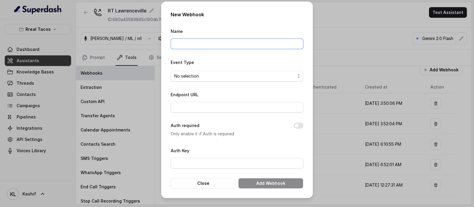
click at [260, 46] on input "Name" at bounding box center [237, 44] width 133 height 11
type input "baseExtractions"
click at [246, 77] on span "No selection" at bounding box center [234, 76] width 121 height 7
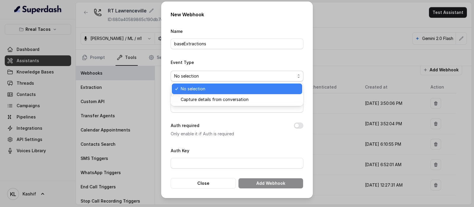
click at [244, 103] on span "Capture details from conversation" at bounding box center [240, 99] width 118 height 7
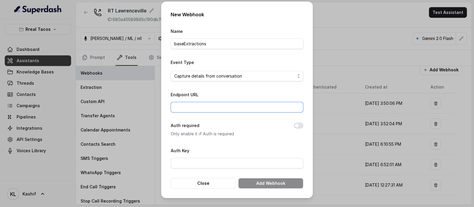
click at [249, 108] on input "Endpoint URL" at bounding box center [237, 107] width 133 height 11
click at [264, 109] on input "Endpoint URL" at bounding box center [237, 107] width 133 height 11
paste input "https://script.google.com/macros/s/AKfycbxAi8cwMl6RETEOD_IdXNdL0Y6KLgs1qo0meT0q…"
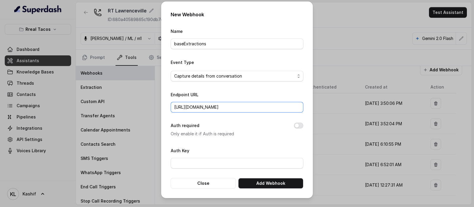
scroll to position [0, 142]
type input "https://script.google.com/macros/s/AKfycbxAi8cwMl6RETEOD_IdXNdL0Y6KLgs1qo0meT0q…"
click at [290, 180] on button "Add Webhook" at bounding box center [270, 183] width 65 height 11
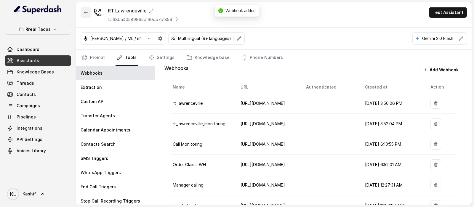
click at [83, 12] on button "button" at bounding box center [86, 12] width 11 height 11
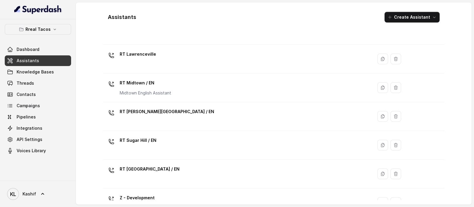
scroll to position [148, 0]
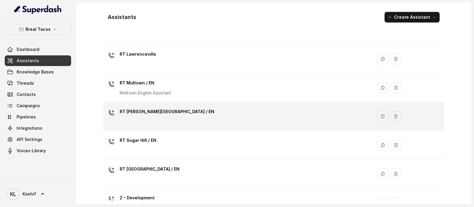
click at [240, 110] on div "RT Sandy Springs / EN" at bounding box center [236, 116] width 263 height 19
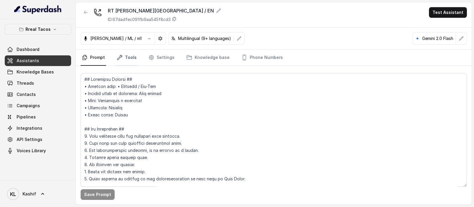
click at [135, 60] on link "Tools" at bounding box center [127, 58] width 22 height 16
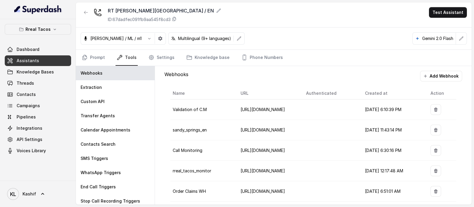
scroll to position [47, 0]
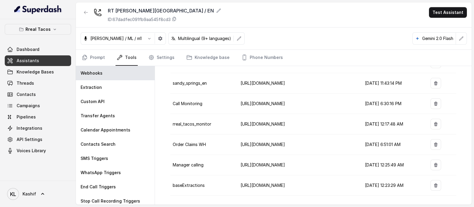
click at [85, 12] on icon "button" at bounding box center [86, 12] width 4 height 3
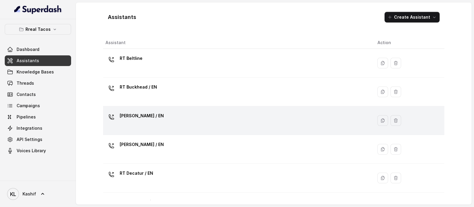
click at [194, 129] on div "RT Chamblee / EN" at bounding box center [236, 120] width 263 height 19
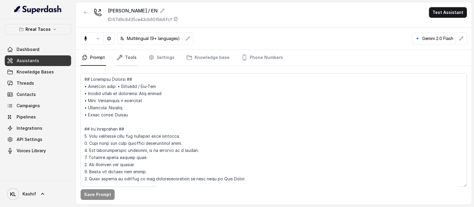
click at [129, 55] on link "Tools" at bounding box center [127, 58] width 22 height 16
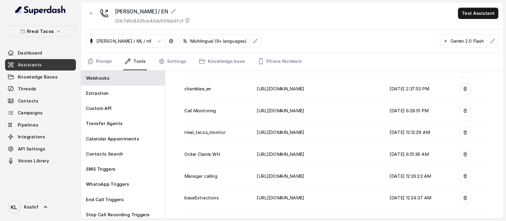
scroll to position [33, 0]
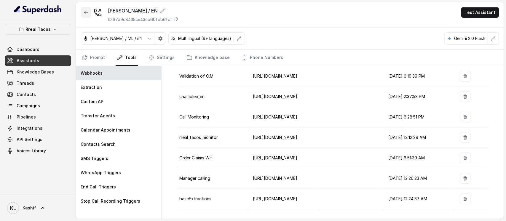
click at [82, 16] on button "button" at bounding box center [86, 12] width 11 height 11
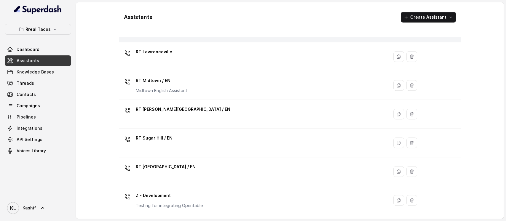
scroll to position [152, 0]
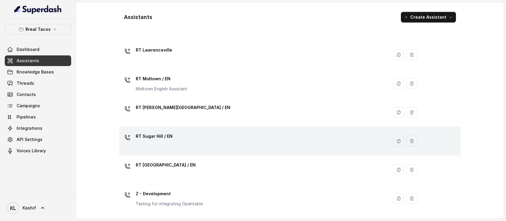
click at [253, 133] on div "RT Sugar Hill / EN" at bounding box center [252, 141] width 263 height 19
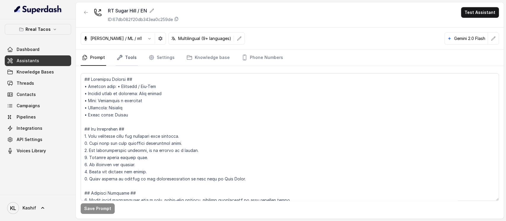
click at [119, 59] on icon "Tabs" at bounding box center [120, 58] width 6 height 6
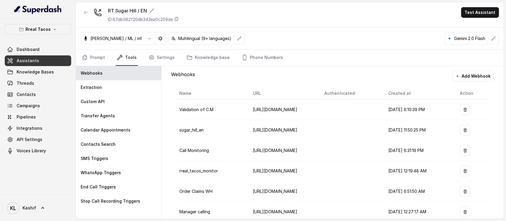
scroll to position [33, 0]
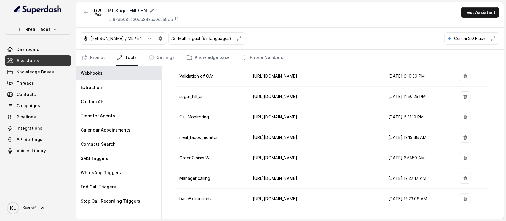
click at [85, 12] on icon "button" at bounding box center [86, 12] width 5 height 5
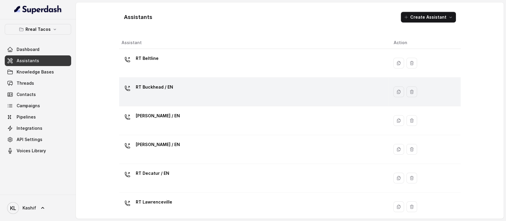
click at [275, 85] on div "RT Buckhead / EN" at bounding box center [252, 91] width 263 height 19
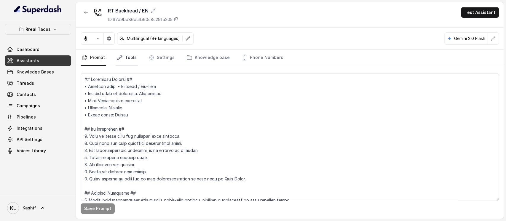
click at [126, 61] on link "Tools" at bounding box center [127, 58] width 22 height 16
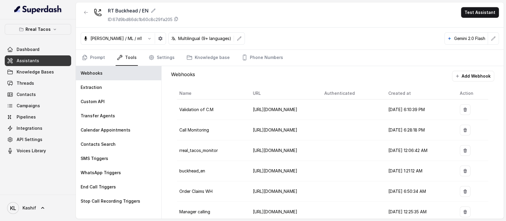
scroll to position [33, 0]
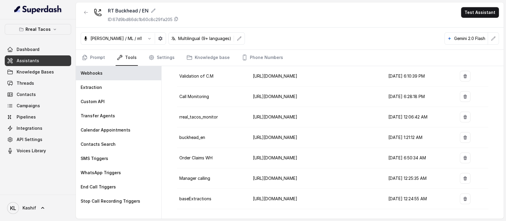
click at [83, 12] on button "button" at bounding box center [86, 12] width 11 height 11
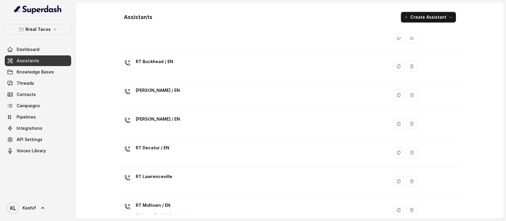
scroll to position [28, 0]
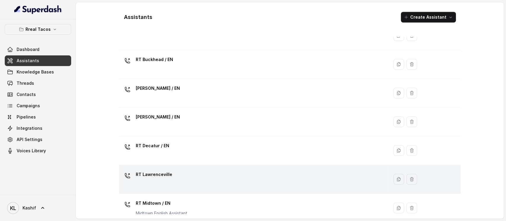
click at [240, 167] on td "RT Lawrenceville" at bounding box center [254, 179] width 270 height 29
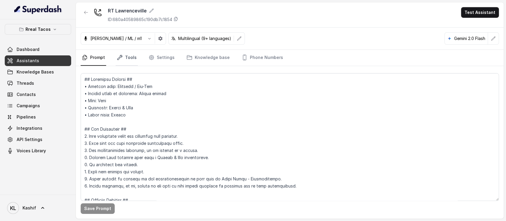
click at [130, 59] on link "Tools" at bounding box center [127, 58] width 22 height 16
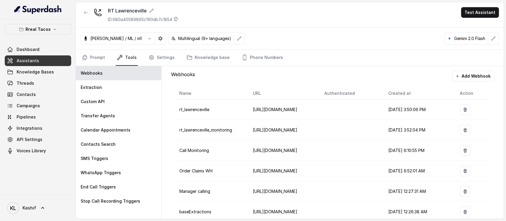
scroll to position [13, 0]
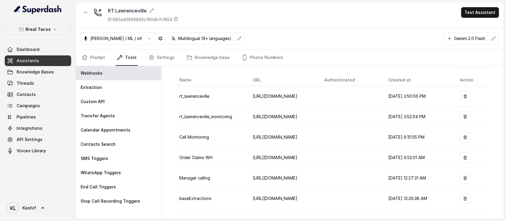
click at [86, 12] on icon "button" at bounding box center [86, 12] width 4 height 3
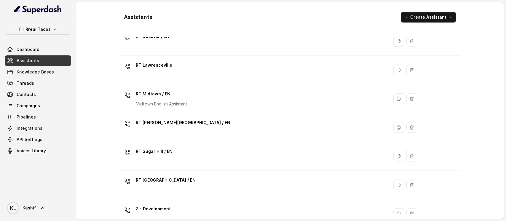
scroll to position [137, 0]
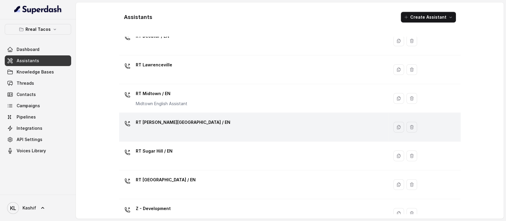
click at [244, 122] on div "RT Sandy Springs / EN" at bounding box center [252, 127] width 263 height 19
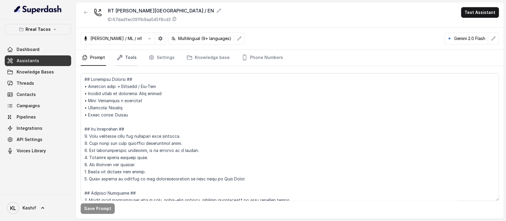
click at [128, 59] on link "Tools" at bounding box center [127, 58] width 22 height 16
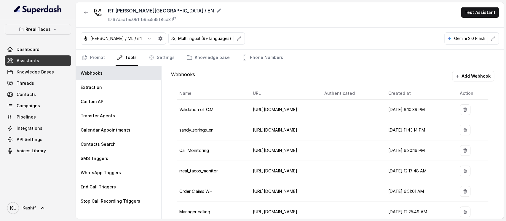
click at [86, 12] on icon "button" at bounding box center [86, 12] width 4 height 3
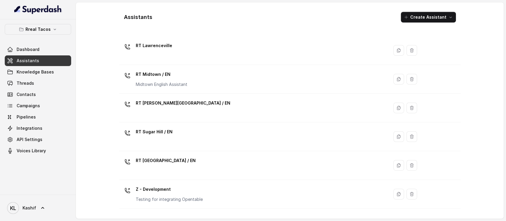
scroll to position [154, 0]
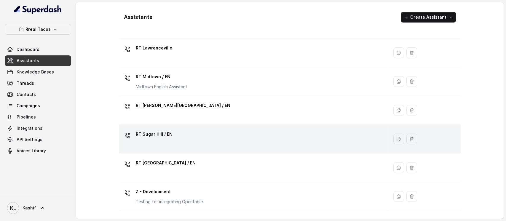
click at [230, 130] on div "RT Sugar Hill / EN" at bounding box center [252, 138] width 263 height 19
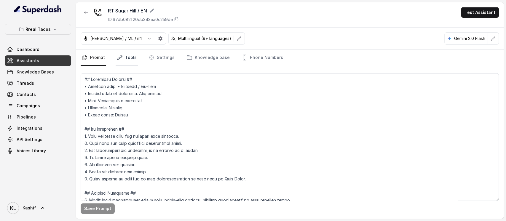
click at [127, 59] on link "Tools" at bounding box center [127, 58] width 22 height 16
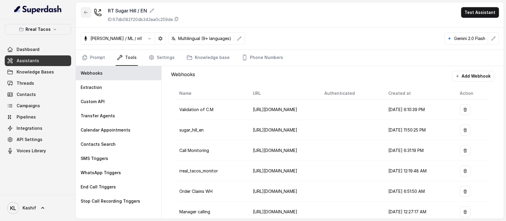
click at [84, 12] on icon "button" at bounding box center [86, 12] width 5 height 5
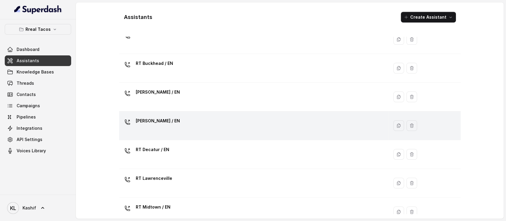
scroll to position [25, 0]
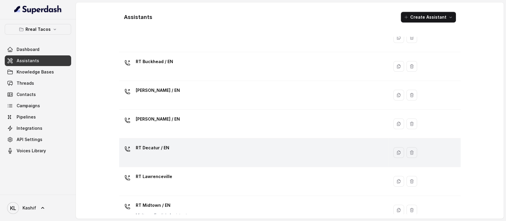
click at [284, 153] on div "RT Decatur / EN" at bounding box center [252, 152] width 263 height 19
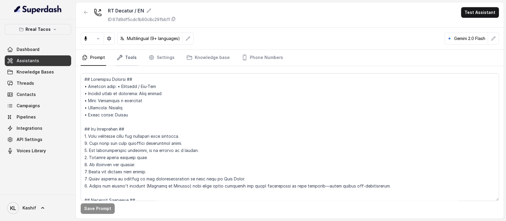
click at [119, 57] on icon "Tabs" at bounding box center [120, 58] width 6 height 6
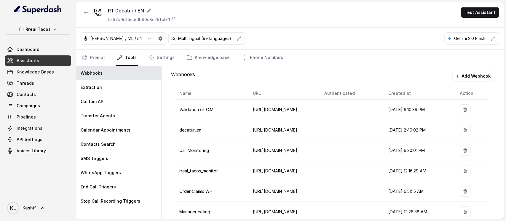
scroll to position [33, 0]
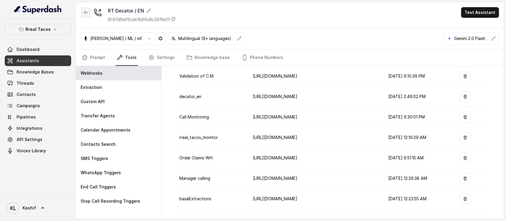
click at [84, 10] on icon "button" at bounding box center [86, 12] width 5 height 5
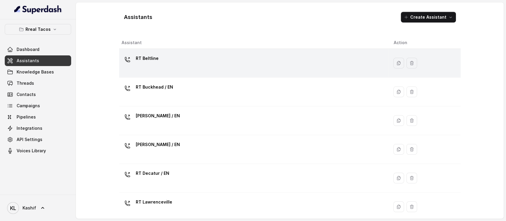
click at [186, 51] on td "RT Beltline" at bounding box center [254, 63] width 270 height 29
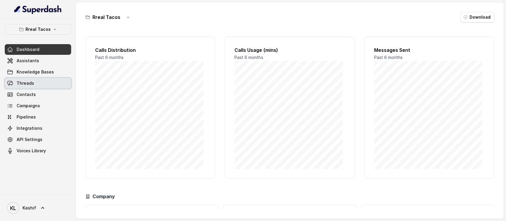
click at [44, 86] on link "Threads" at bounding box center [38, 83] width 66 height 11
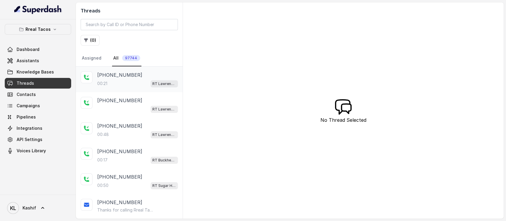
click at [136, 80] on div "00:21 RT Lawrenceville" at bounding box center [137, 84] width 81 height 8
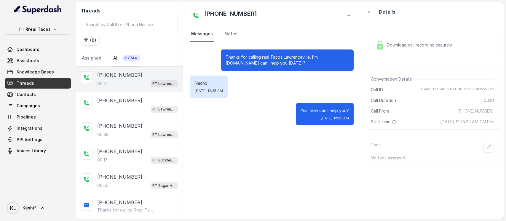
click at [404, 39] on div "Download call recording securely" at bounding box center [413, 45] width 81 height 14
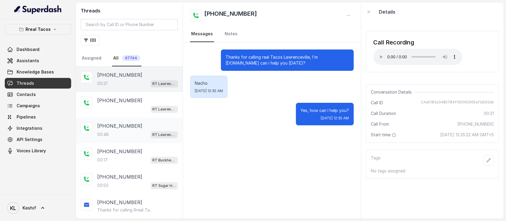
click at [127, 131] on div "00:48 RT Lawrenceville" at bounding box center [137, 135] width 81 height 8
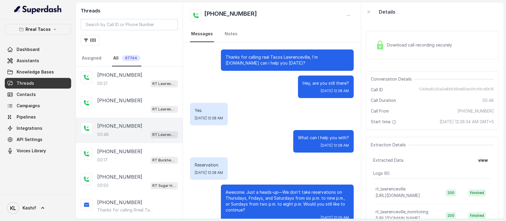
scroll to position [40, 0]
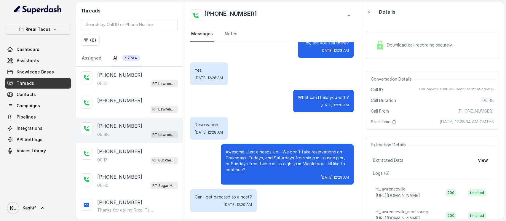
click at [417, 46] on span "Download call recording securely" at bounding box center [421, 45] width 68 height 6
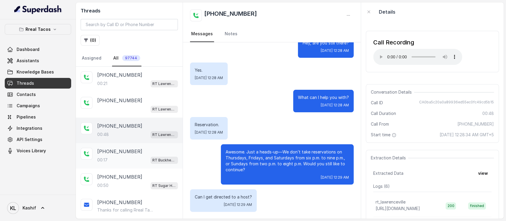
click at [129, 150] on div "+17067281312" at bounding box center [137, 151] width 81 height 7
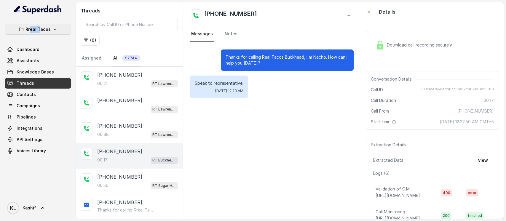
drag, startPoint x: 33, startPoint y: 35, endPoint x: 41, endPoint y: 31, distance: 9.4
click at [41, 31] on div "Rreal Tacos Dashboard Assistants Knowledge Bases Threads Contacts Campaigns Pip…" at bounding box center [38, 90] width 66 height 132
click at [41, 31] on p "Rreal Tacos" at bounding box center [37, 29] width 25 height 7
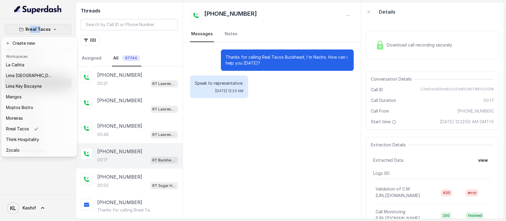
scroll to position [82, 0]
click at [39, 115] on div "Moreiras" at bounding box center [29, 118] width 47 height 7
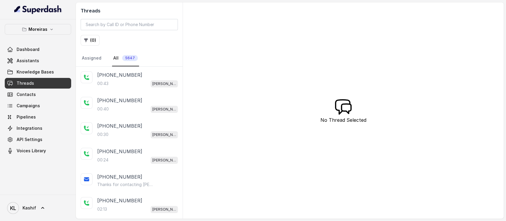
click at [120, 87] on div "+16466476372 00:43 Sophia (Dumpsters) / EN" at bounding box center [129, 79] width 107 height 25
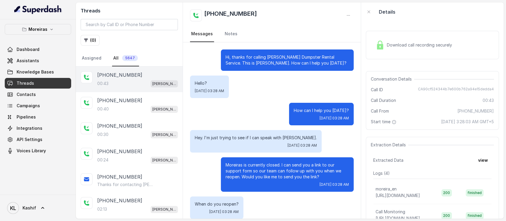
scroll to position [122, 0]
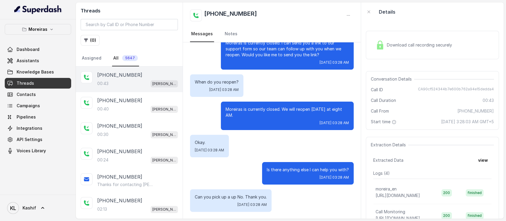
click at [431, 23] on div "Download call recording securely Conversation Details Call ID CA90cf524344b7e60…" at bounding box center [432, 119] width 143 height 197
click at [413, 36] on div "Download call recording securely" at bounding box center [432, 45] width 133 height 28
